Goal: Information Seeking & Learning: Learn about a topic

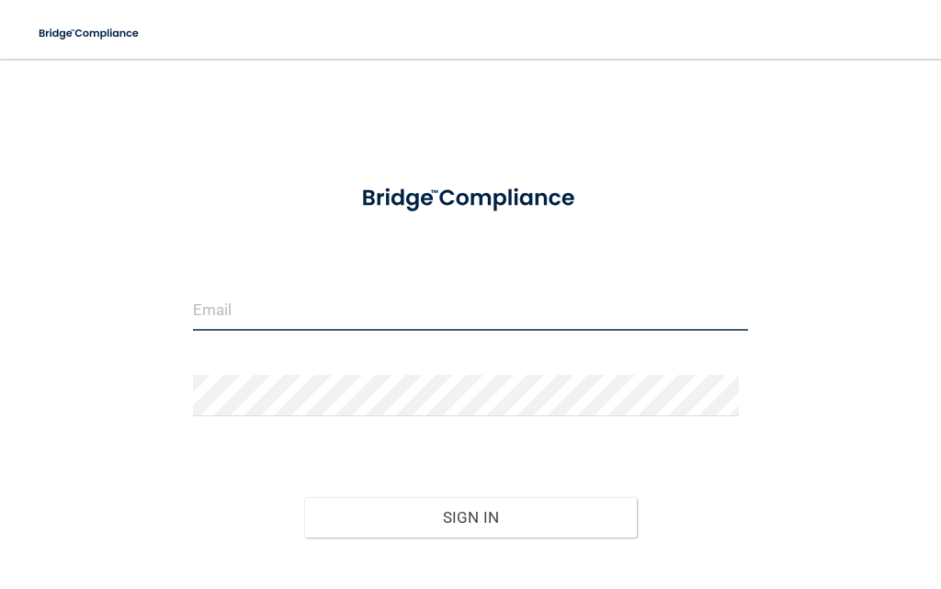
click at [310, 325] on input "email" at bounding box center [470, 310] width 555 height 41
type input "[EMAIL_ADDRESS][DOMAIN_NAME]"
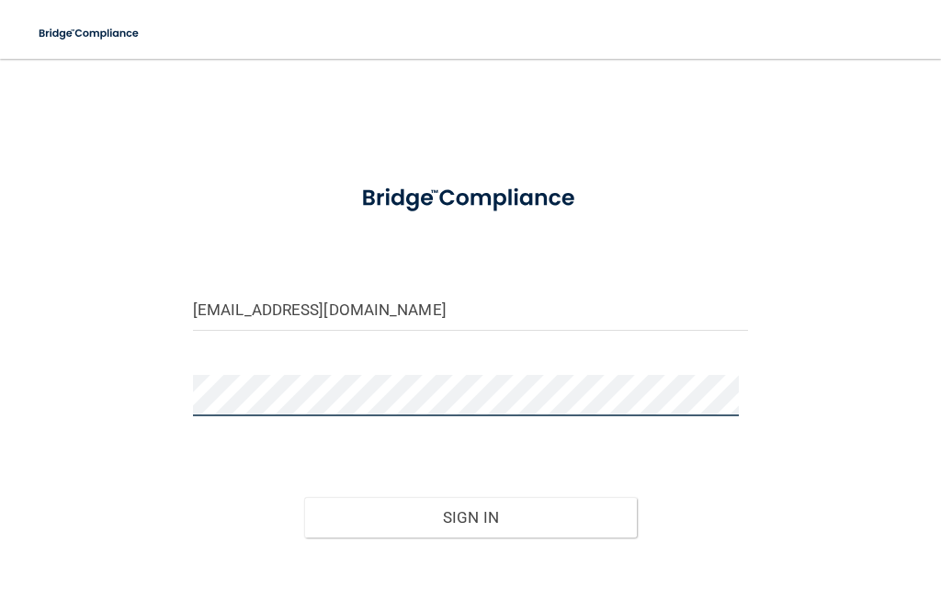
click at [304, 497] on button "Sign In" at bounding box center [471, 517] width 334 height 40
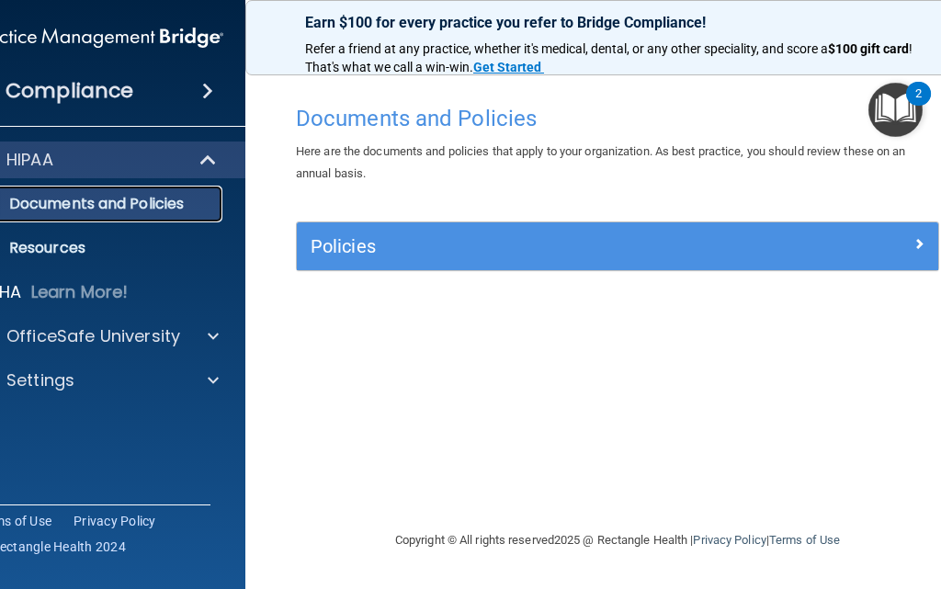
click at [108, 209] on p "Documents and Policies" at bounding box center [88, 204] width 251 height 18
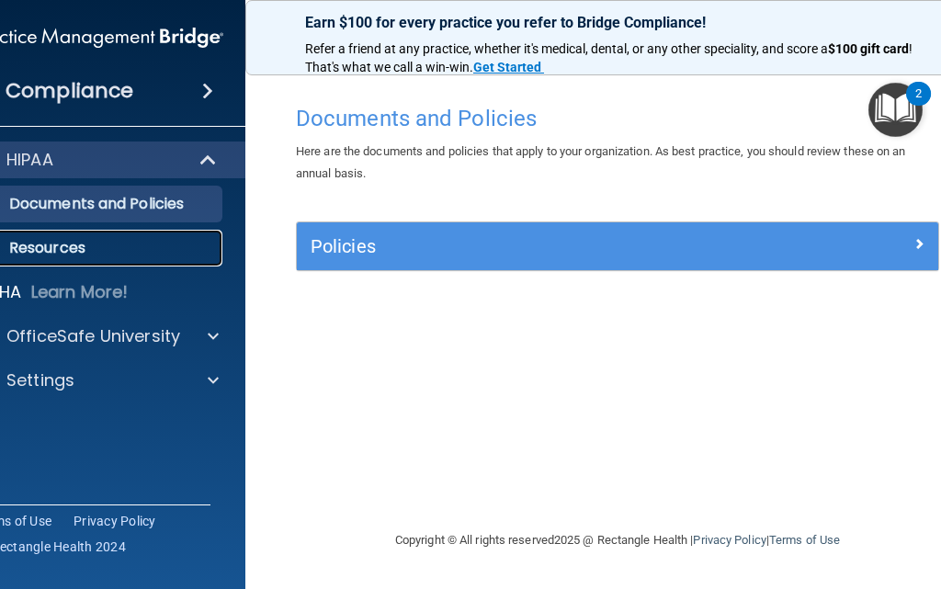
click at [80, 242] on p "Resources" at bounding box center [88, 248] width 251 height 18
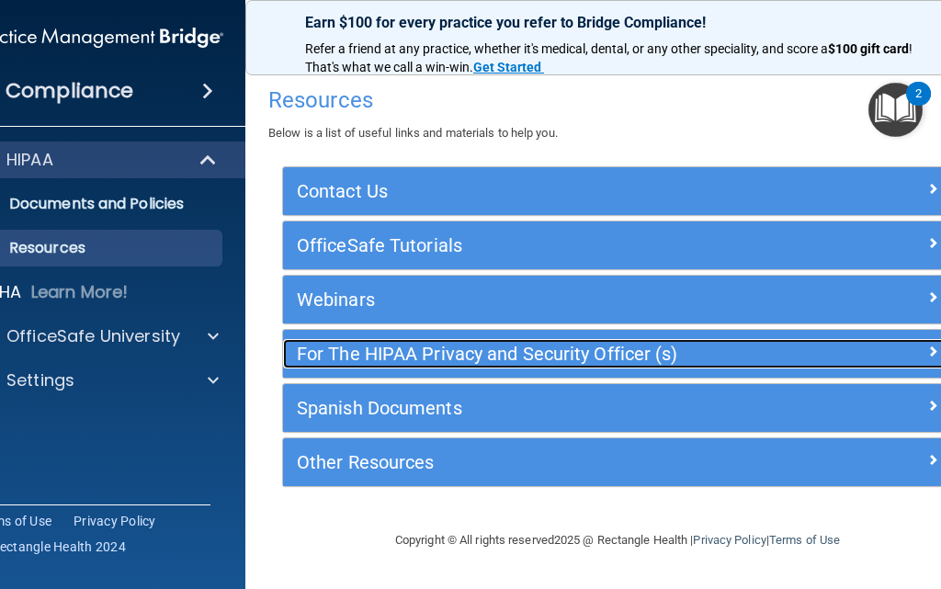
click at [553, 339] on div "For The HIPAA Privacy and Security Officer (s)" at bounding box center [534, 353] width 502 height 29
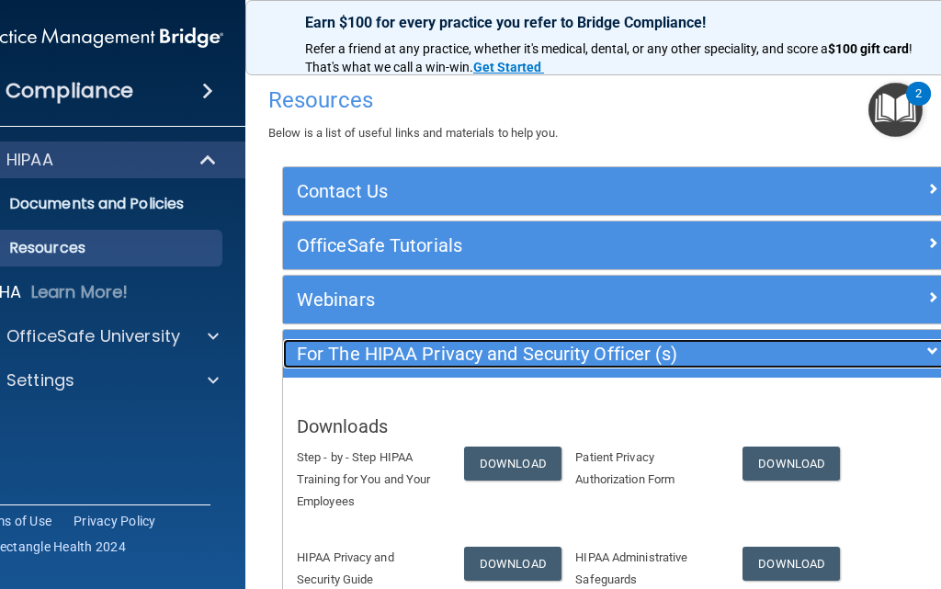
scroll to position [184, 0]
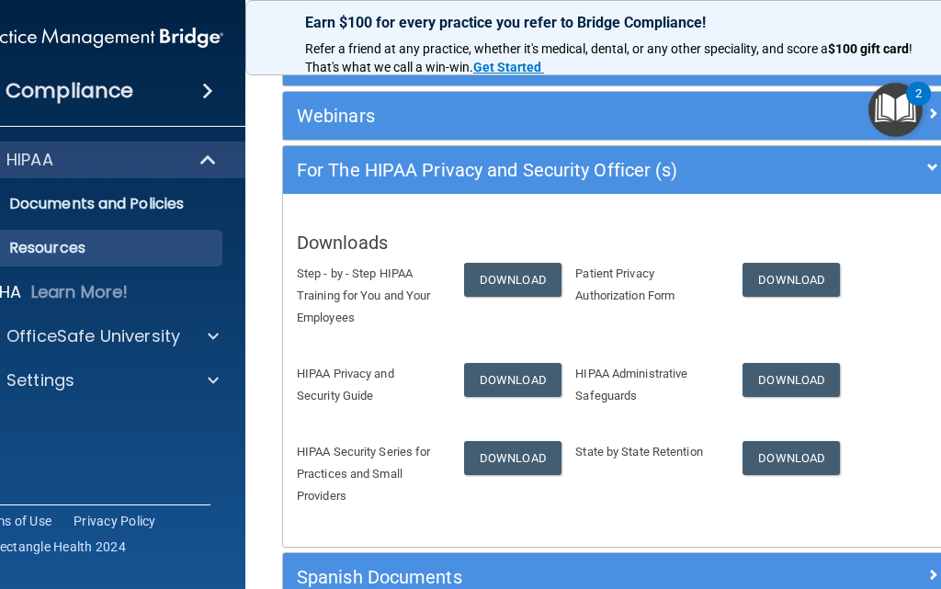
click at [916, 96] on div "2" at bounding box center [919, 106] width 6 height 24
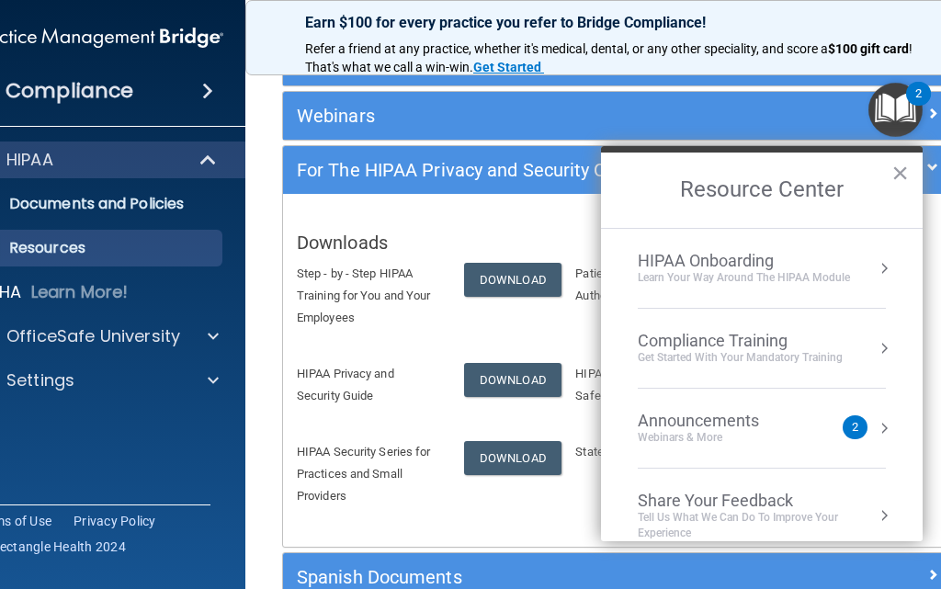
scroll to position [23, 0]
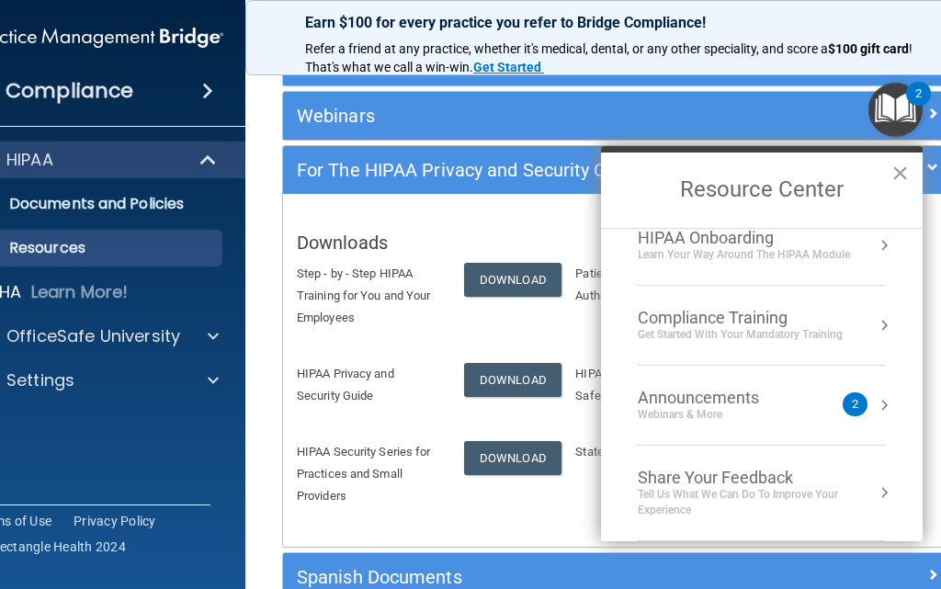
click at [783, 421] on div "Webinars & More" at bounding box center [717, 415] width 158 height 16
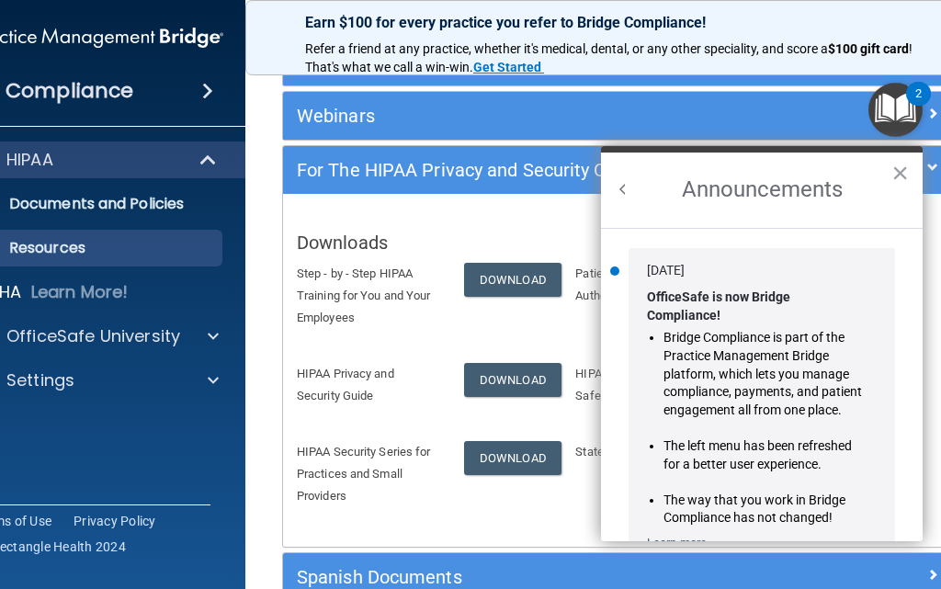
scroll to position [0, 0]
click at [893, 172] on button "×" at bounding box center [900, 172] width 17 height 29
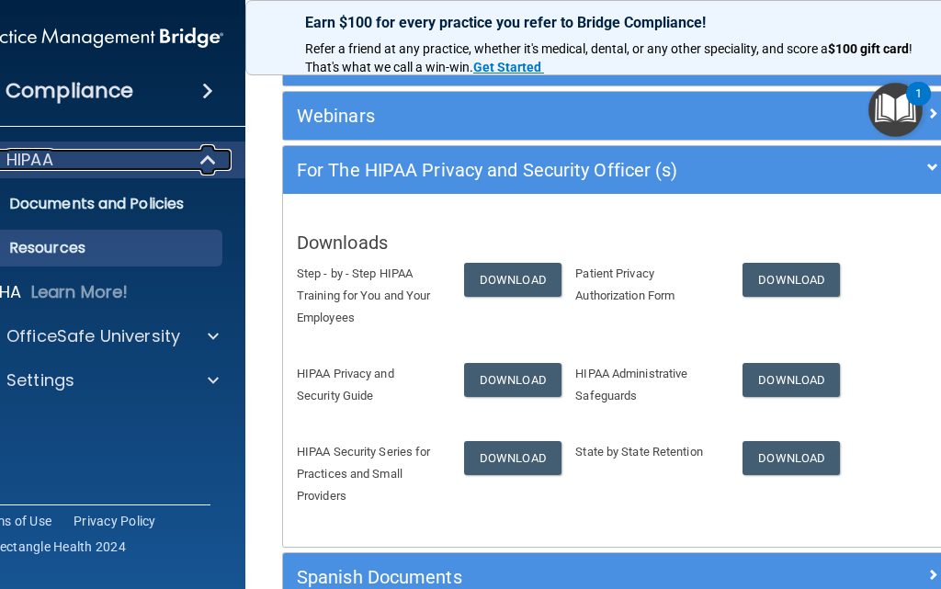
click at [202, 161] on span at bounding box center [210, 160] width 16 height 22
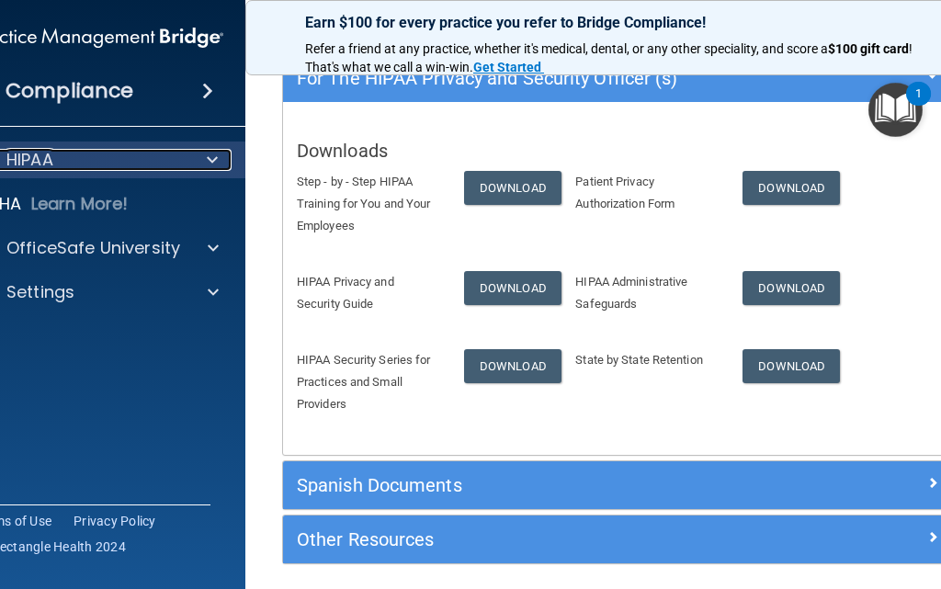
scroll to position [346, 0]
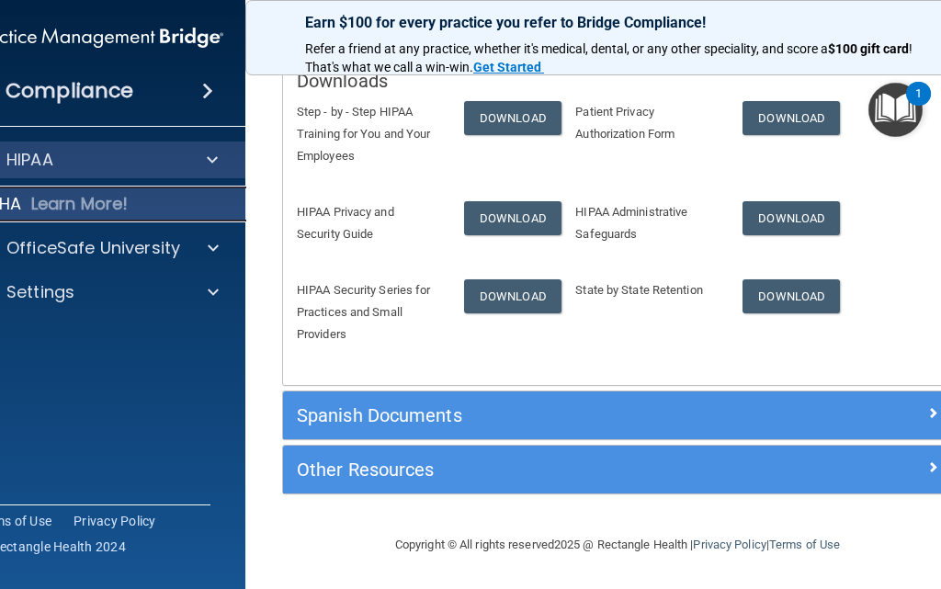
click at [51, 191] on div "OSHA Learn More!" at bounding box center [98, 204] width 323 height 37
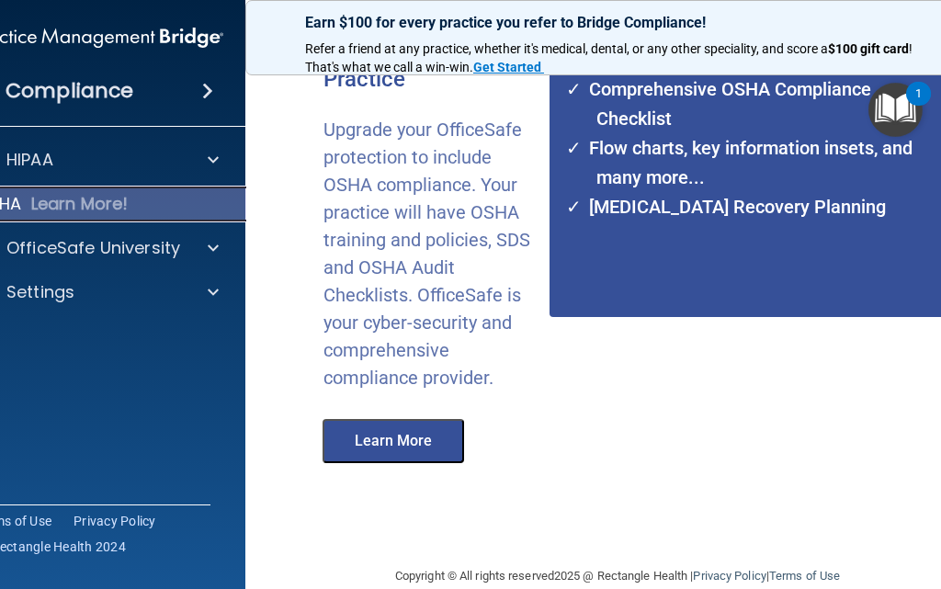
scroll to position [377, 0]
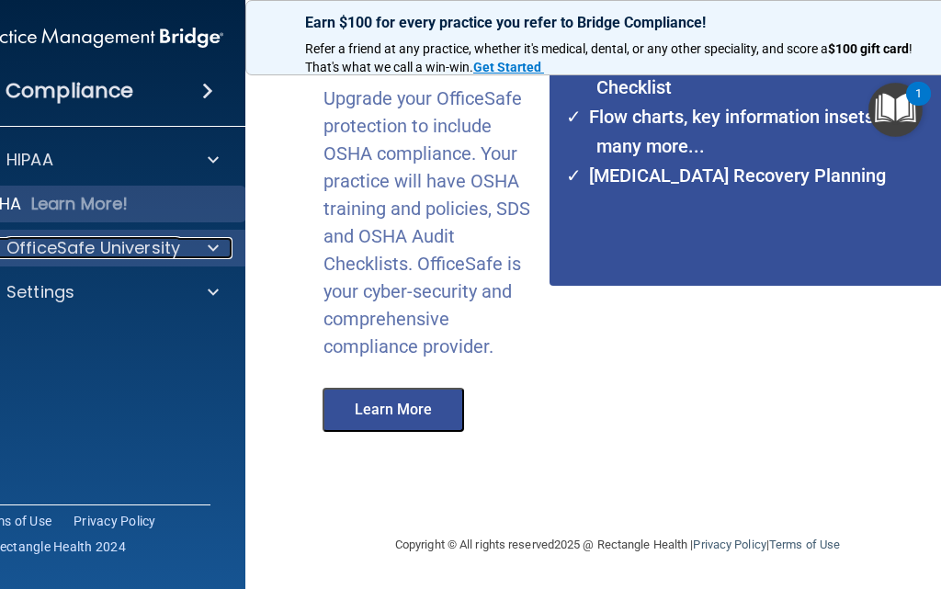
click at [62, 248] on p "OfficeSafe University" at bounding box center [93, 248] width 174 height 22
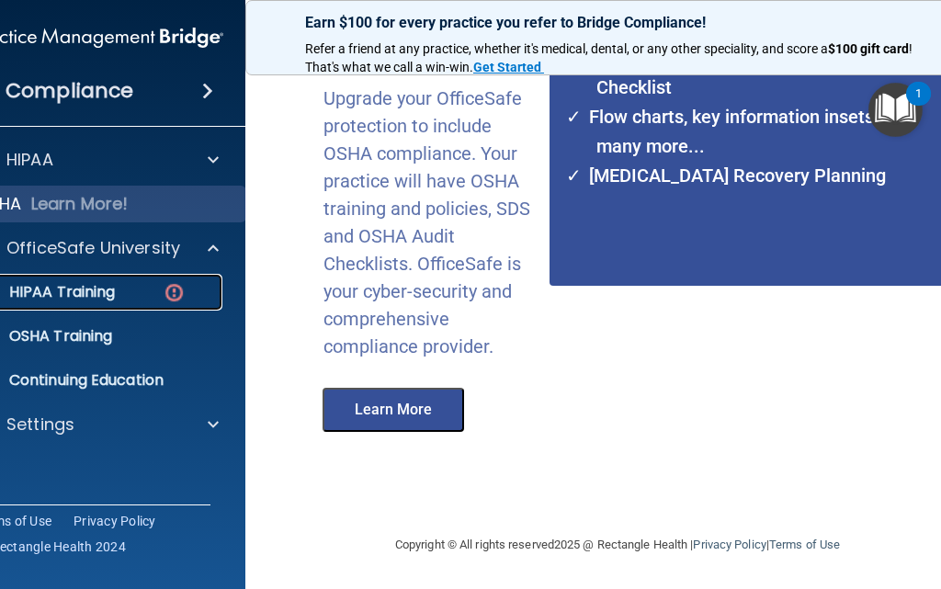
click at [68, 290] on p "HIPAA Training" at bounding box center [39, 292] width 152 height 18
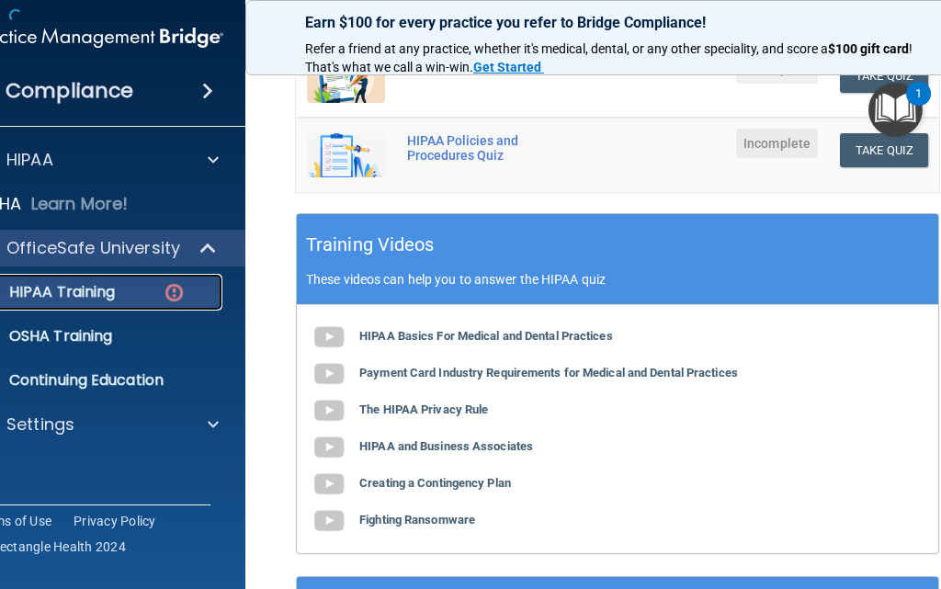
scroll to position [868, 0]
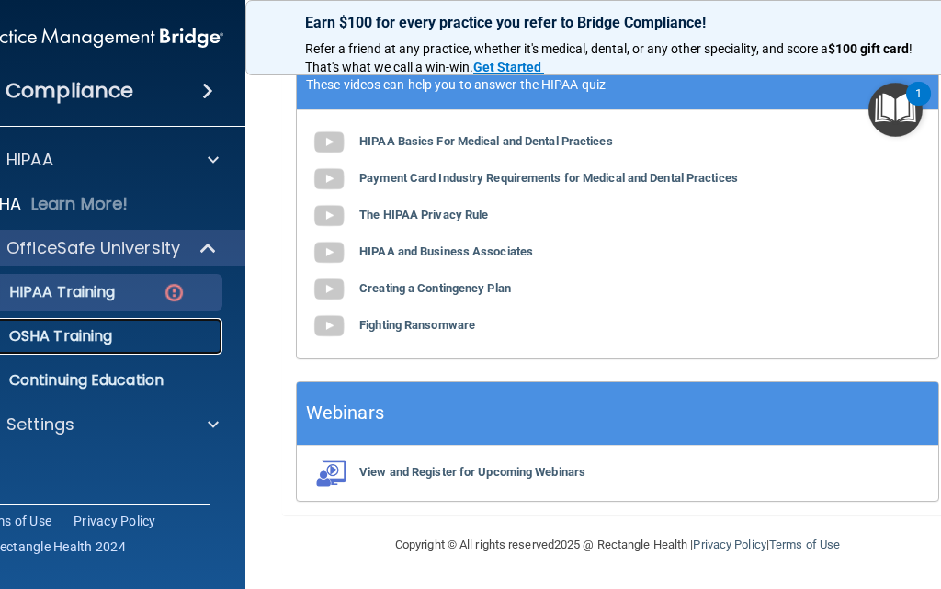
click at [85, 322] on link "OSHA Training" at bounding box center [78, 336] width 290 height 37
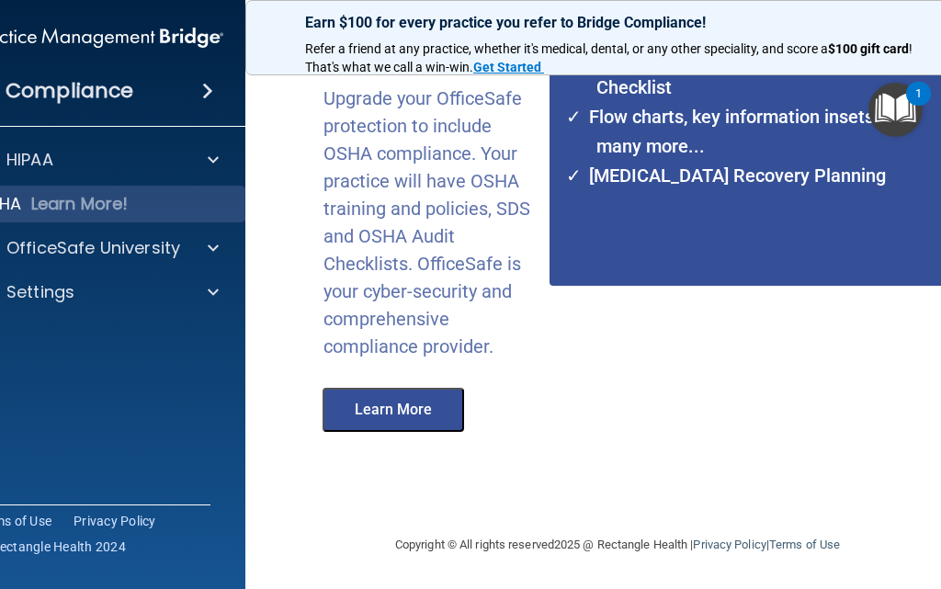
scroll to position [377, 0]
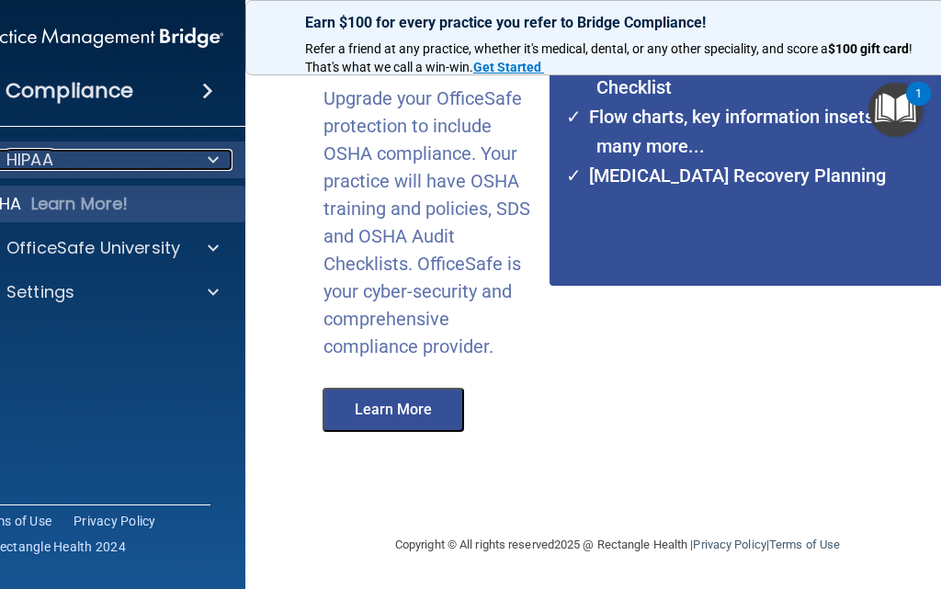
click at [109, 150] on div "HIPAA" at bounding box center [74, 160] width 228 height 22
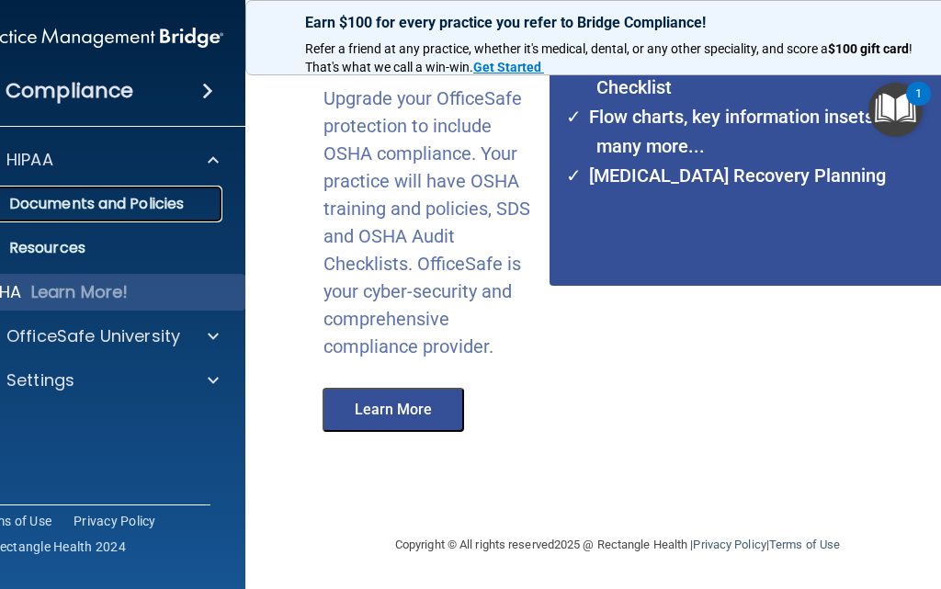
click at [140, 199] on p "Documents and Policies" at bounding box center [88, 204] width 251 height 18
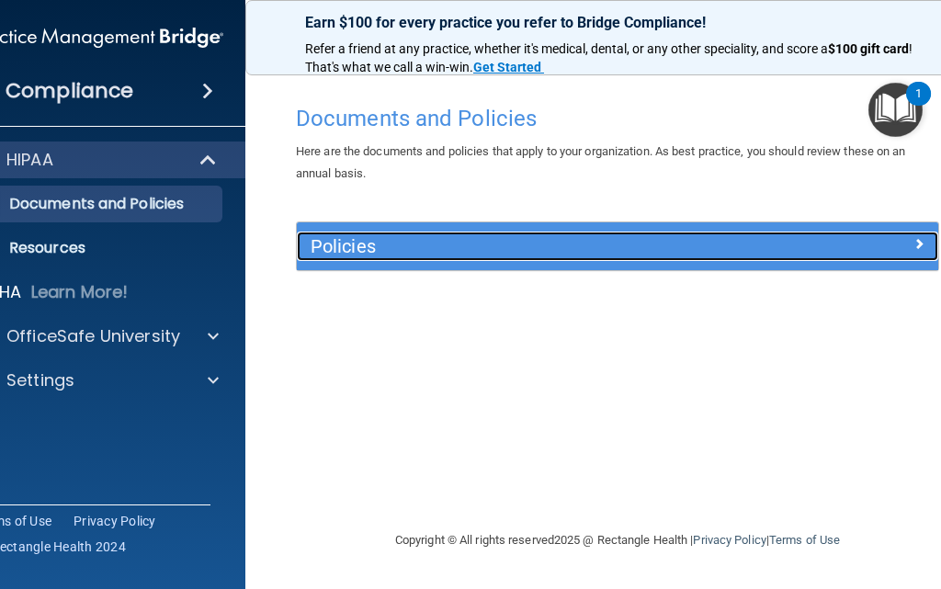
click at [588, 250] on h5 "Policies" at bounding box center [538, 246] width 454 height 20
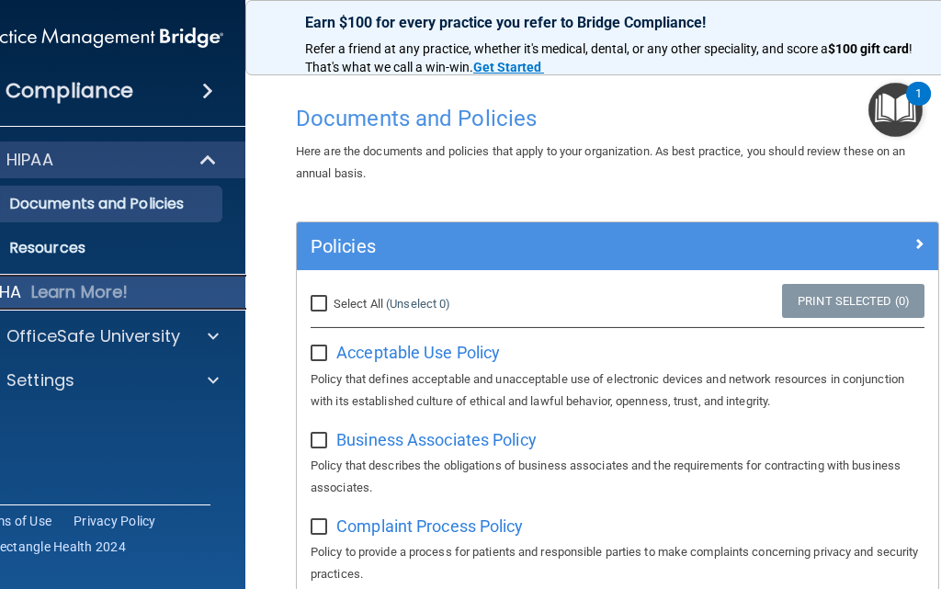
click at [66, 281] on p "Learn More!" at bounding box center [79, 292] width 97 height 22
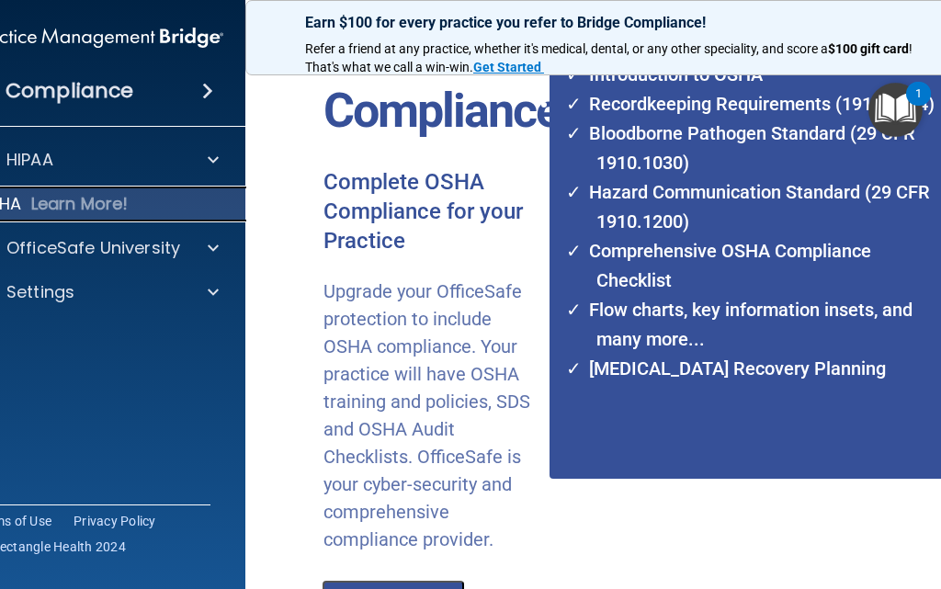
scroll to position [368, 0]
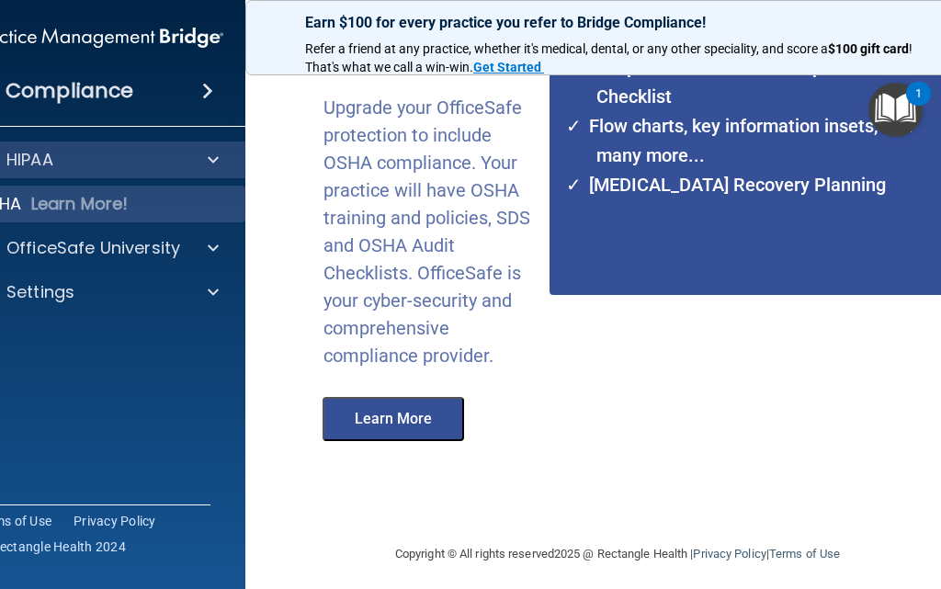
click at [168, 176] on div "HIPAA" at bounding box center [98, 160] width 295 height 37
click at [208, 159] on span at bounding box center [213, 160] width 11 height 22
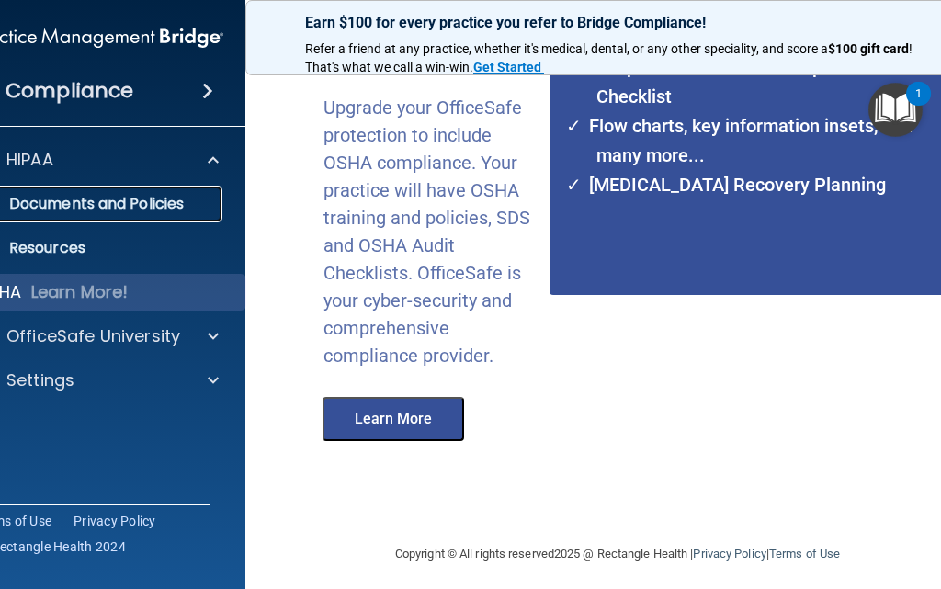
click at [142, 210] on p "Documents and Policies" at bounding box center [88, 204] width 251 height 18
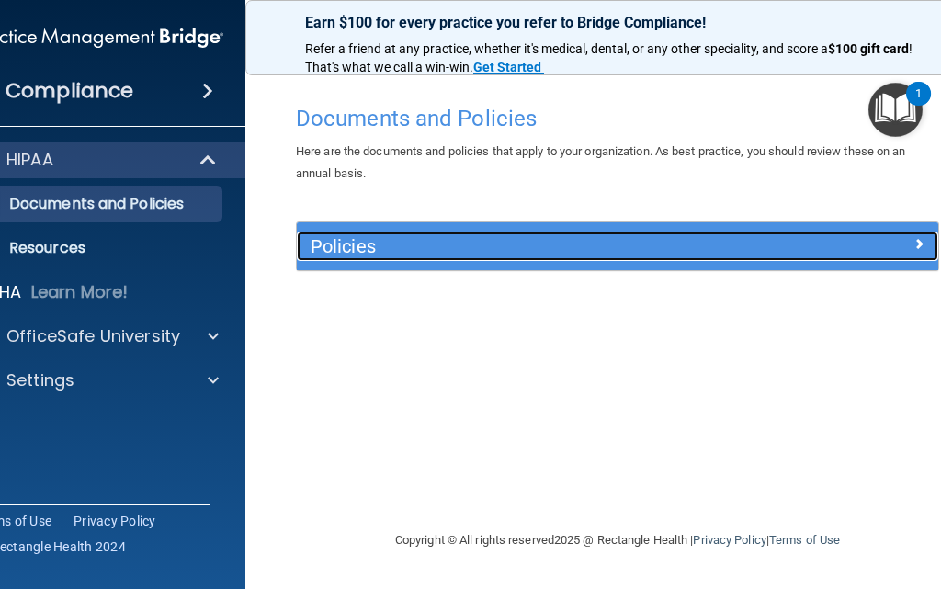
click at [450, 244] on h5 "Policies" at bounding box center [538, 246] width 454 height 20
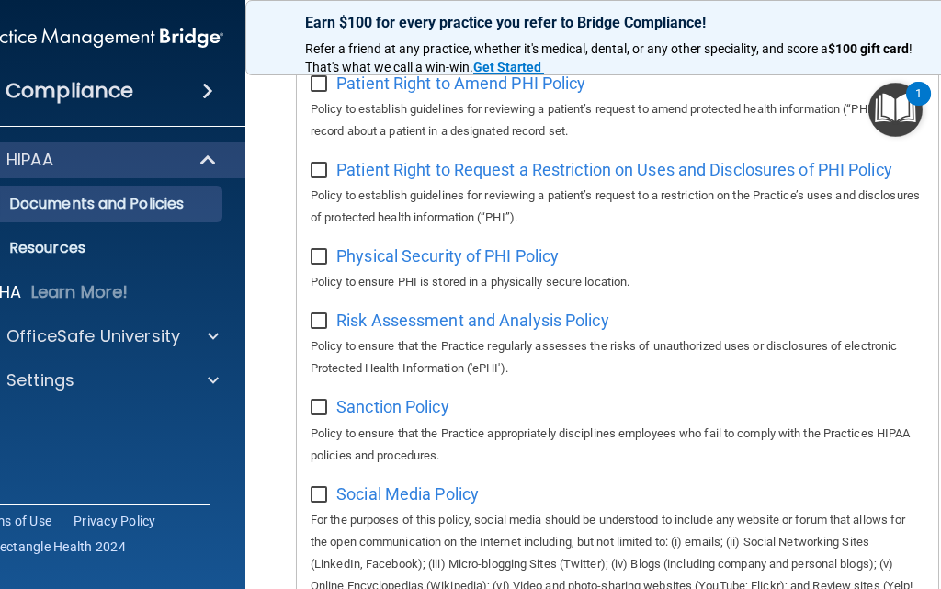
scroll to position [1471, 0]
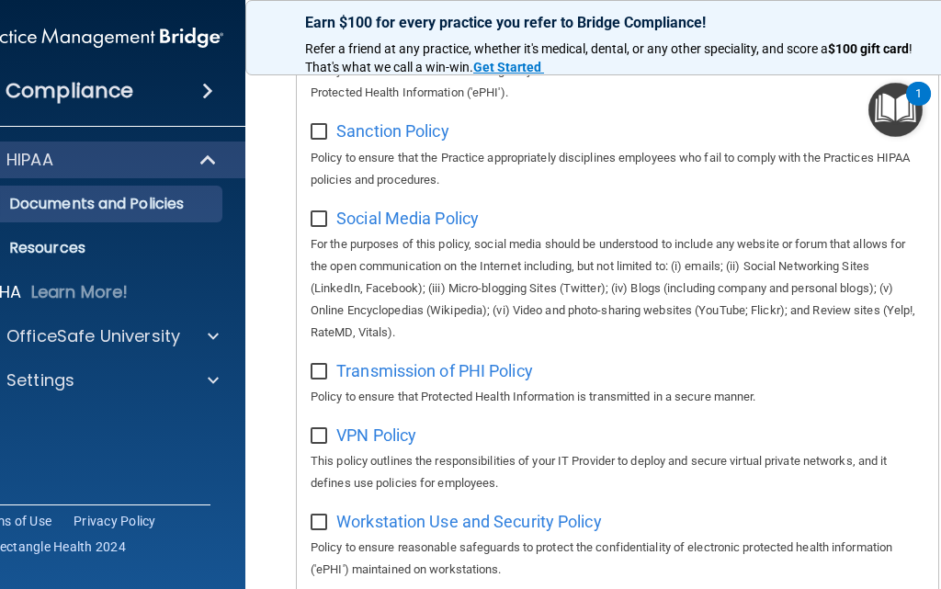
scroll to position [1676, 0]
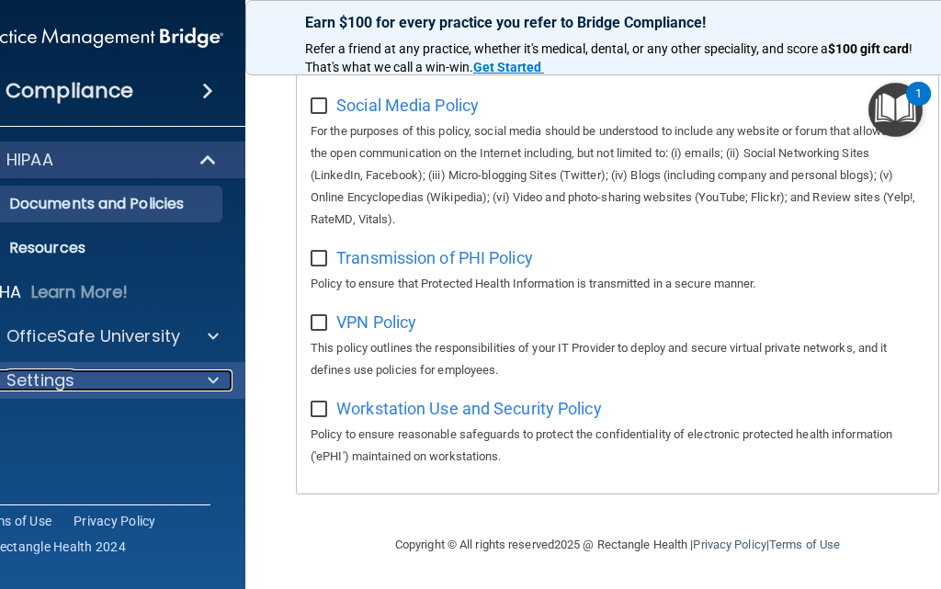
click at [154, 376] on div "Settings" at bounding box center [74, 381] width 228 height 22
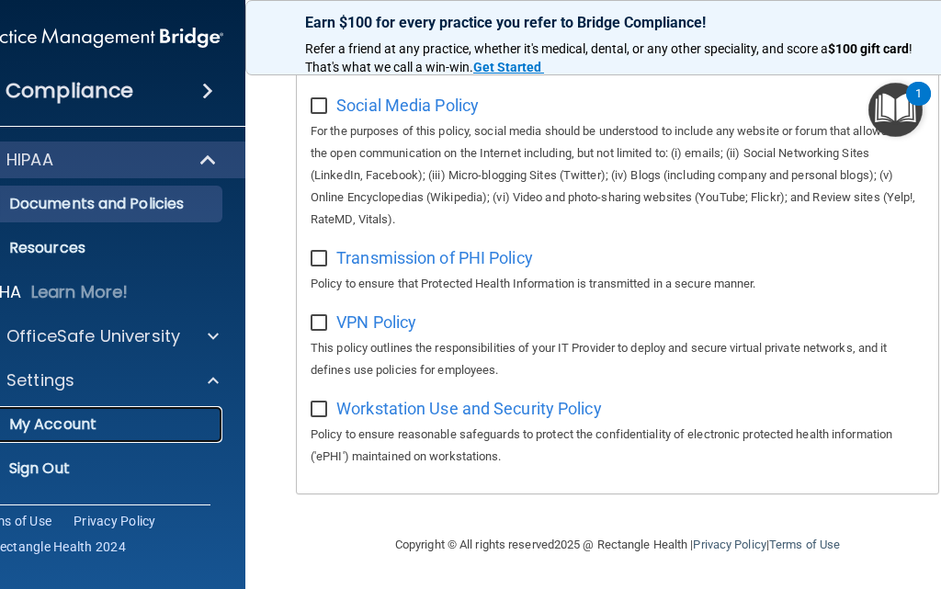
click at [40, 422] on p "My Account" at bounding box center [88, 424] width 251 height 18
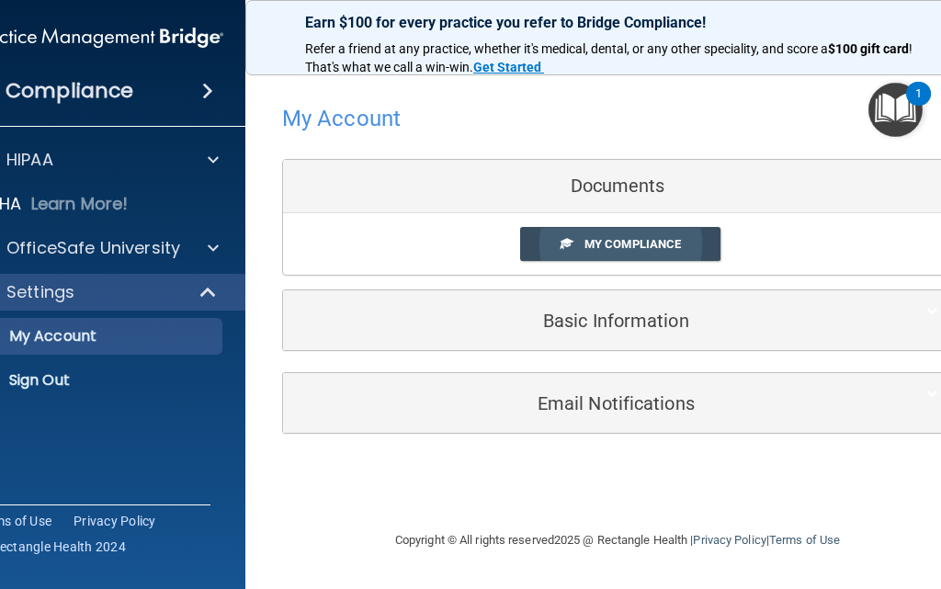
click at [597, 247] on span "My Compliance" at bounding box center [633, 244] width 97 height 14
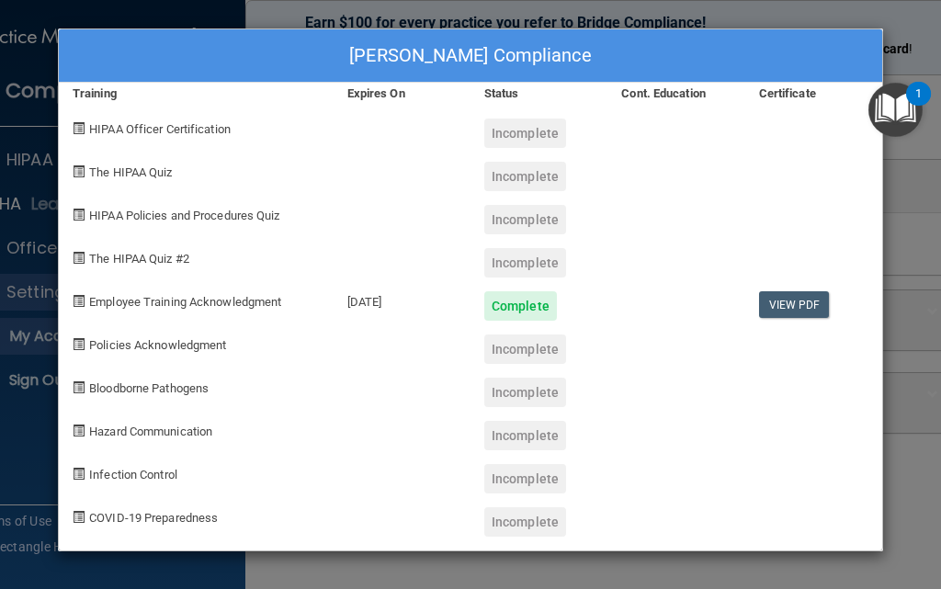
click at [898, 99] on img "Open Resource Center, 1 new notification" at bounding box center [896, 110] width 54 height 54
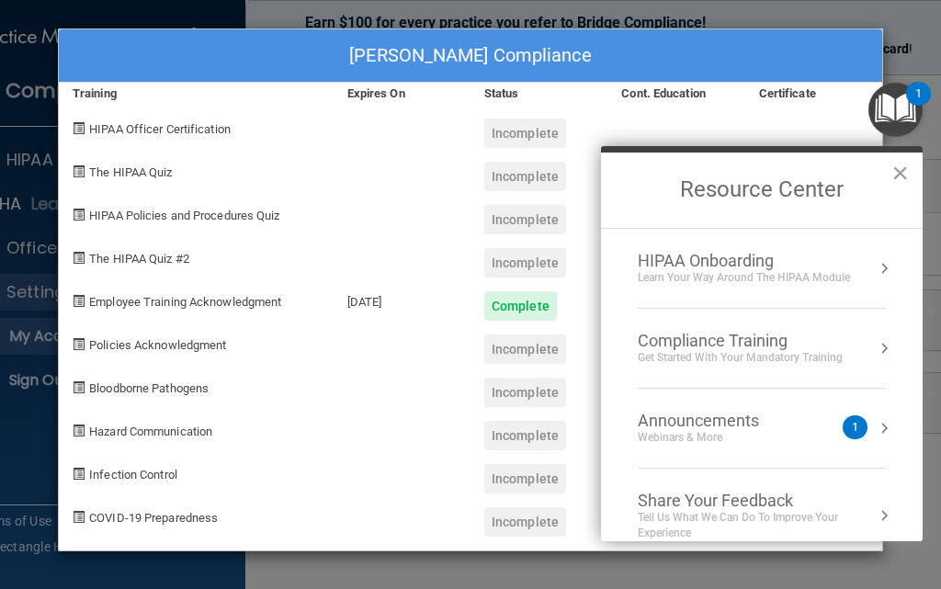
click at [739, 324] on li "Compliance Training Get Started with your mandatory training" at bounding box center [762, 349] width 248 height 80
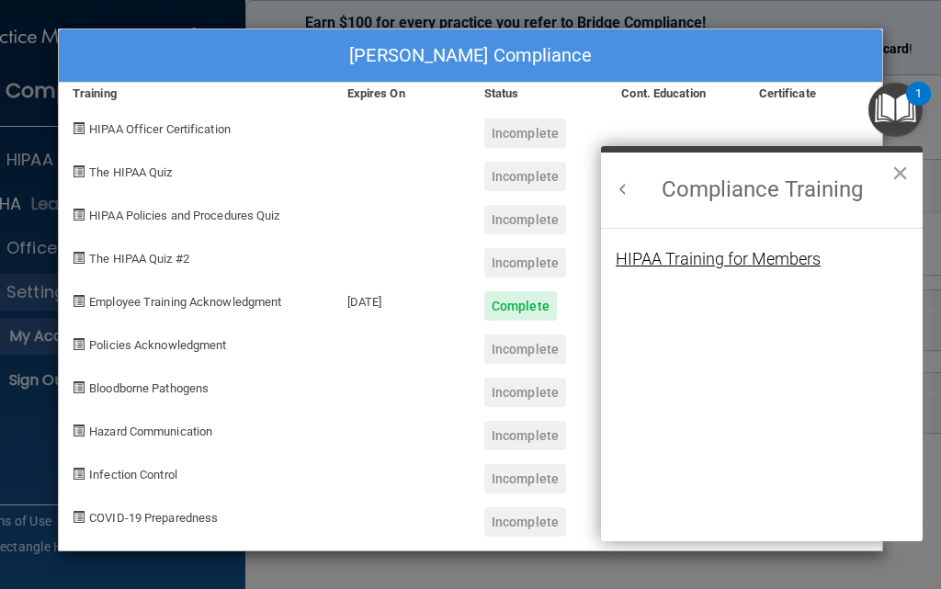
click at [760, 254] on div "HIPAA Training for Members" at bounding box center [718, 259] width 205 height 17
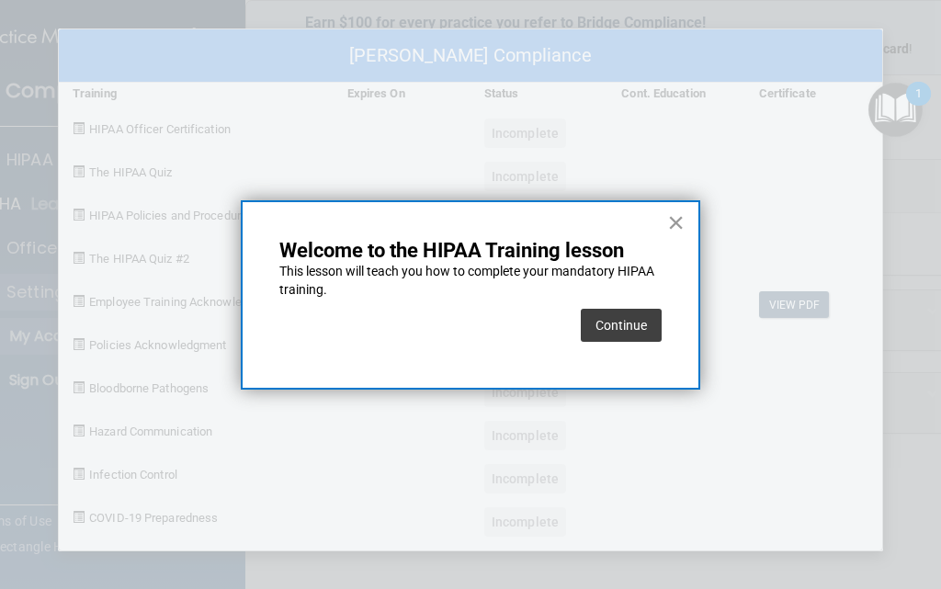
click at [678, 220] on button "×" at bounding box center [675, 222] width 17 height 29
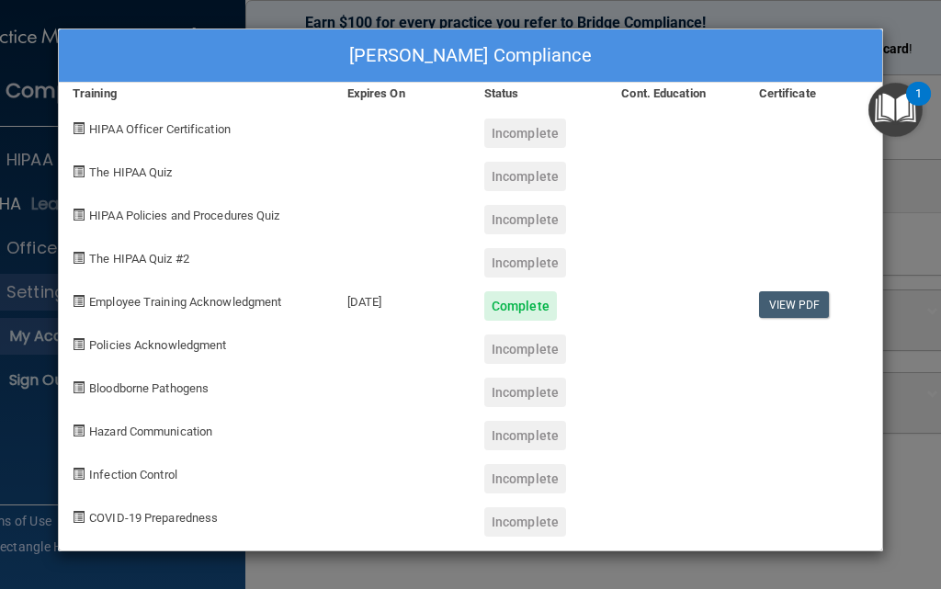
click at [901, 277] on div "[PERSON_NAME] Compliance Training Expires On Status Cont. Education Certificate…" at bounding box center [470, 294] width 941 height 589
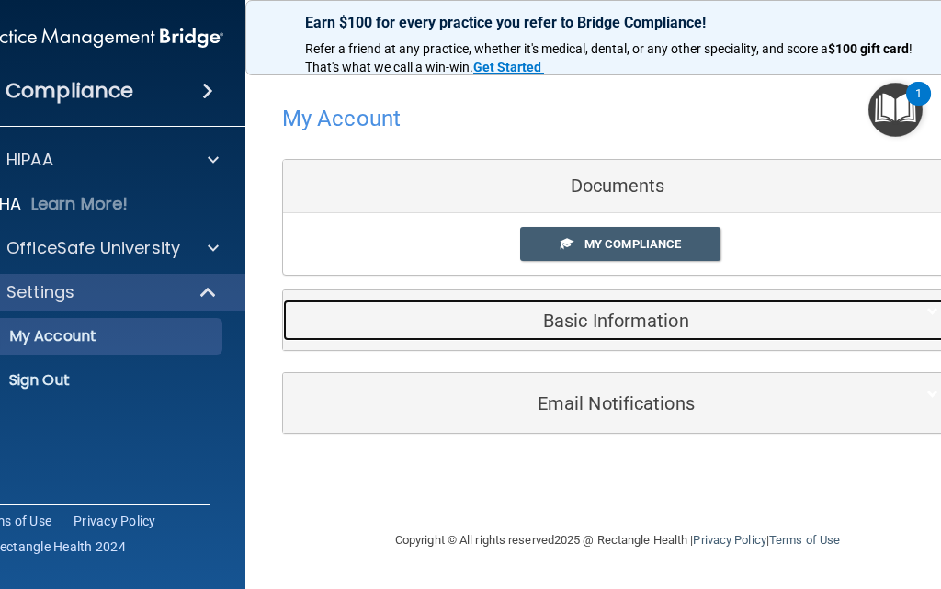
click at [573, 327] on h5 "Basic Information" at bounding box center [590, 321] width 586 height 20
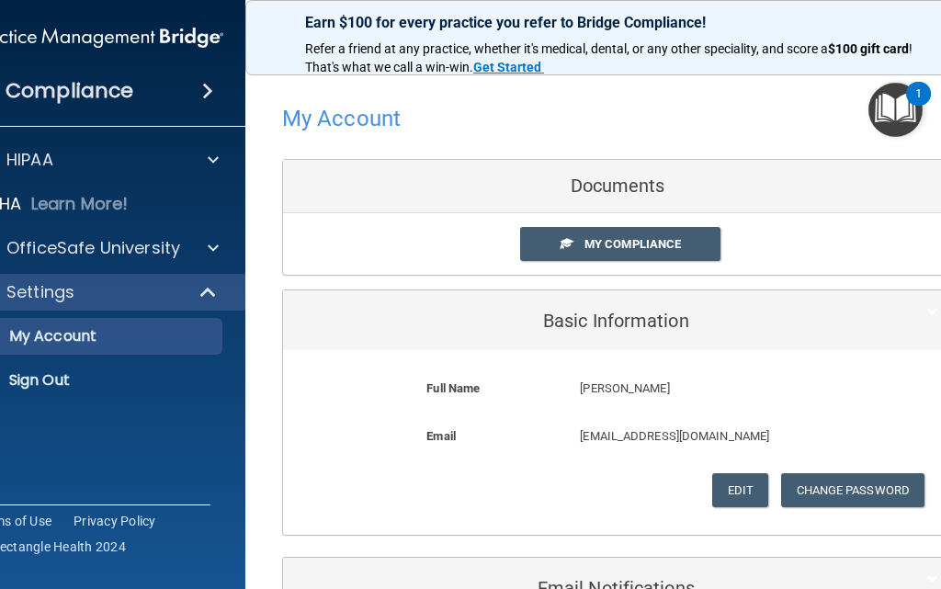
click at [590, 179] on div "Documents" at bounding box center [617, 186] width 669 height 53
click at [422, 207] on div "Documents" at bounding box center [617, 186] width 669 height 53
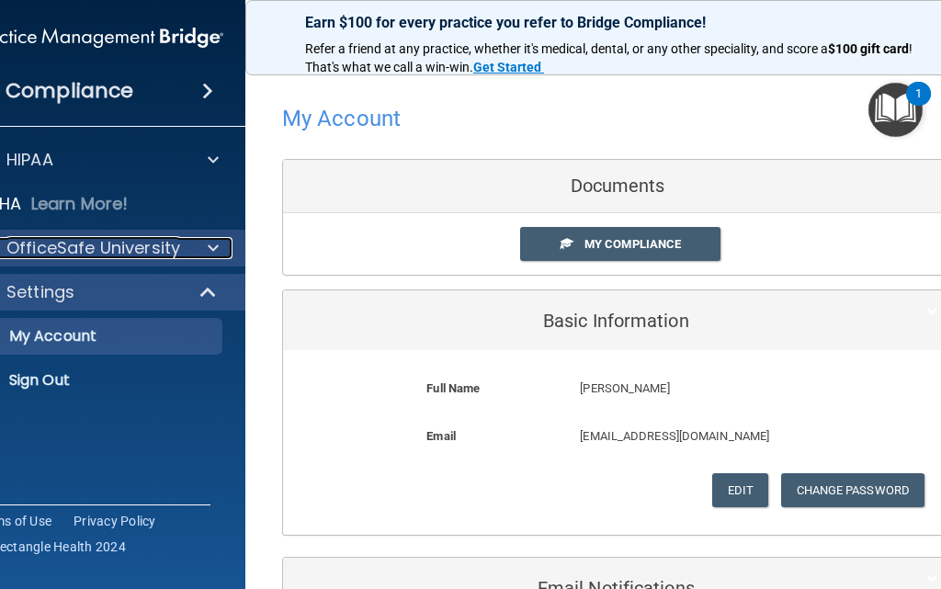
click at [95, 246] on p "OfficeSafe University" at bounding box center [93, 248] width 174 height 22
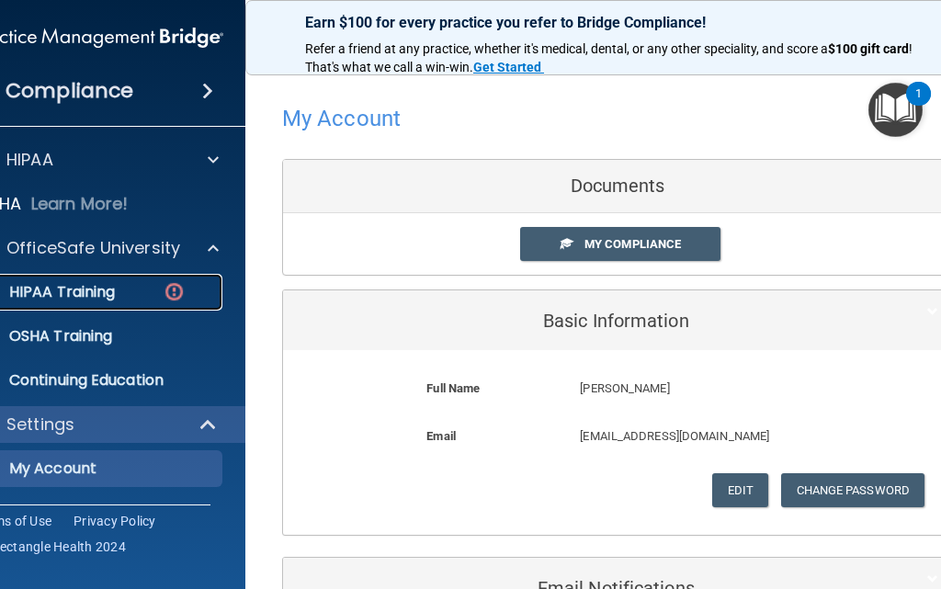
click at [75, 298] on p "HIPAA Training" at bounding box center [39, 292] width 152 height 18
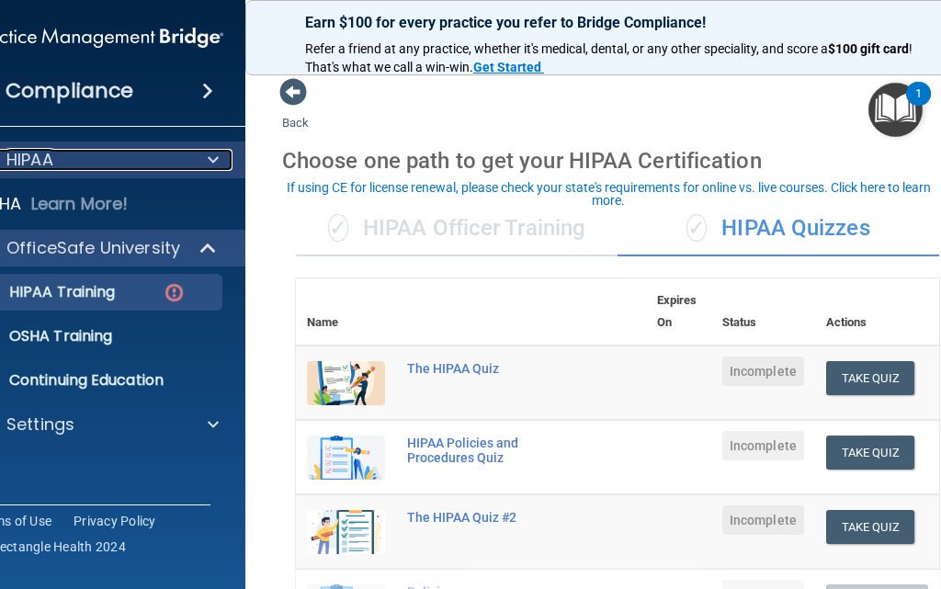
click at [74, 168] on div "HIPAA" at bounding box center [74, 160] width 228 height 22
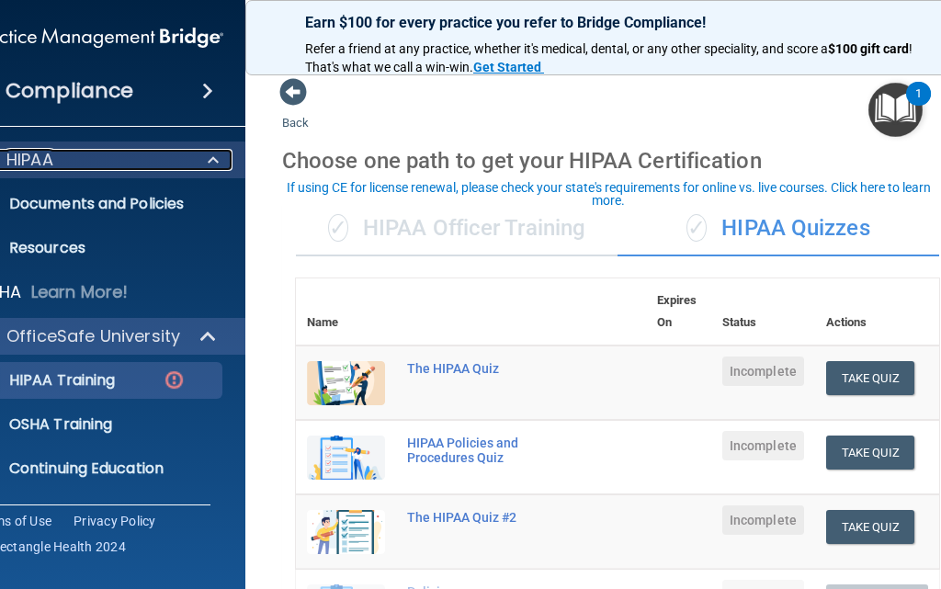
click at [74, 168] on div "HIPAA" at bounding box center [74, 160] width 228 height 22
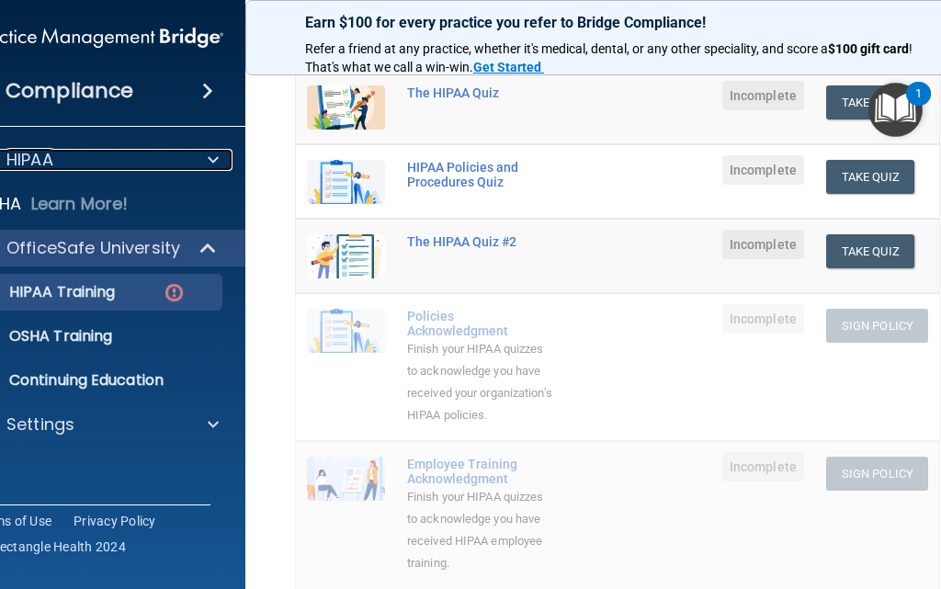
scroll to position [92, 0]
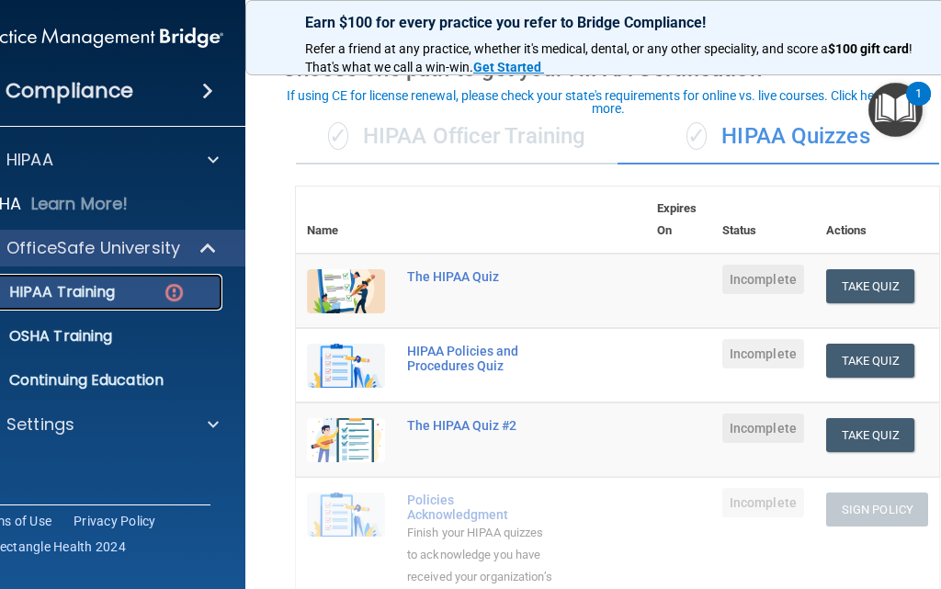
click at [92, 298] on p "HIPAA Training" at bounding box center [39, 292] width 152 height 18
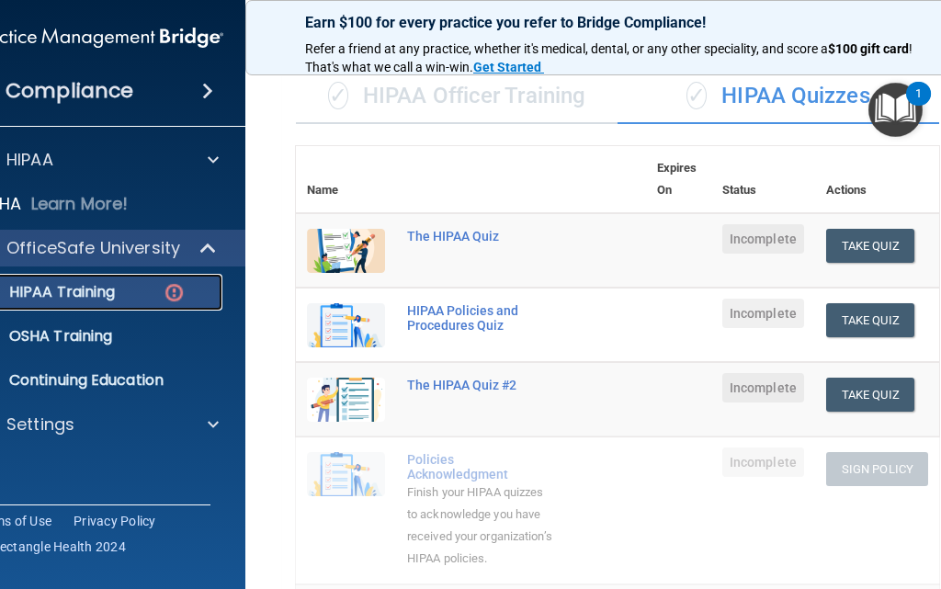
scroll to position [0, 0]
